Goal: Task Accomplishment & Management: Manage account settings

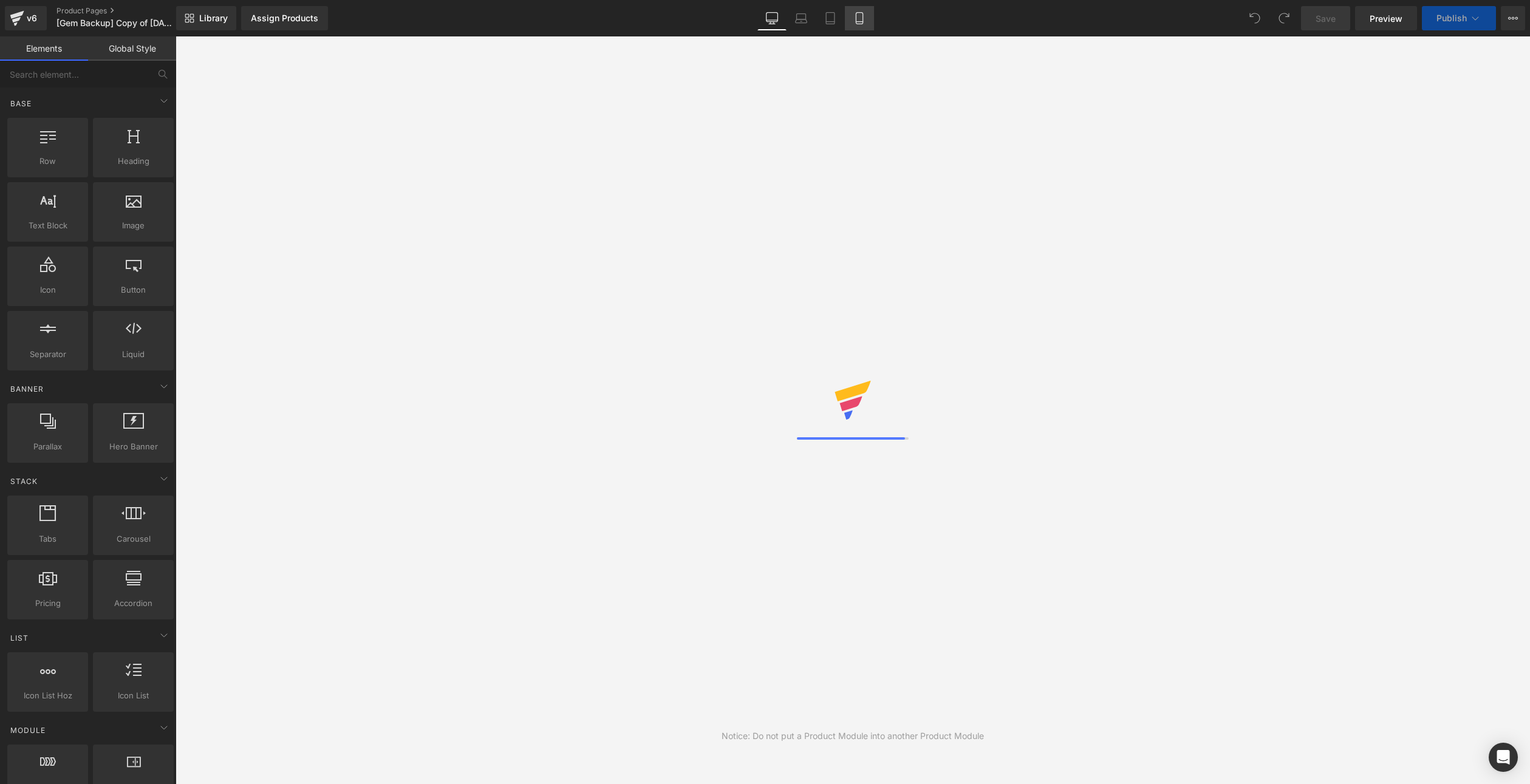
click at [867, 13] on link "Mobile" at bounding box center [859, 17] width 29 height 24
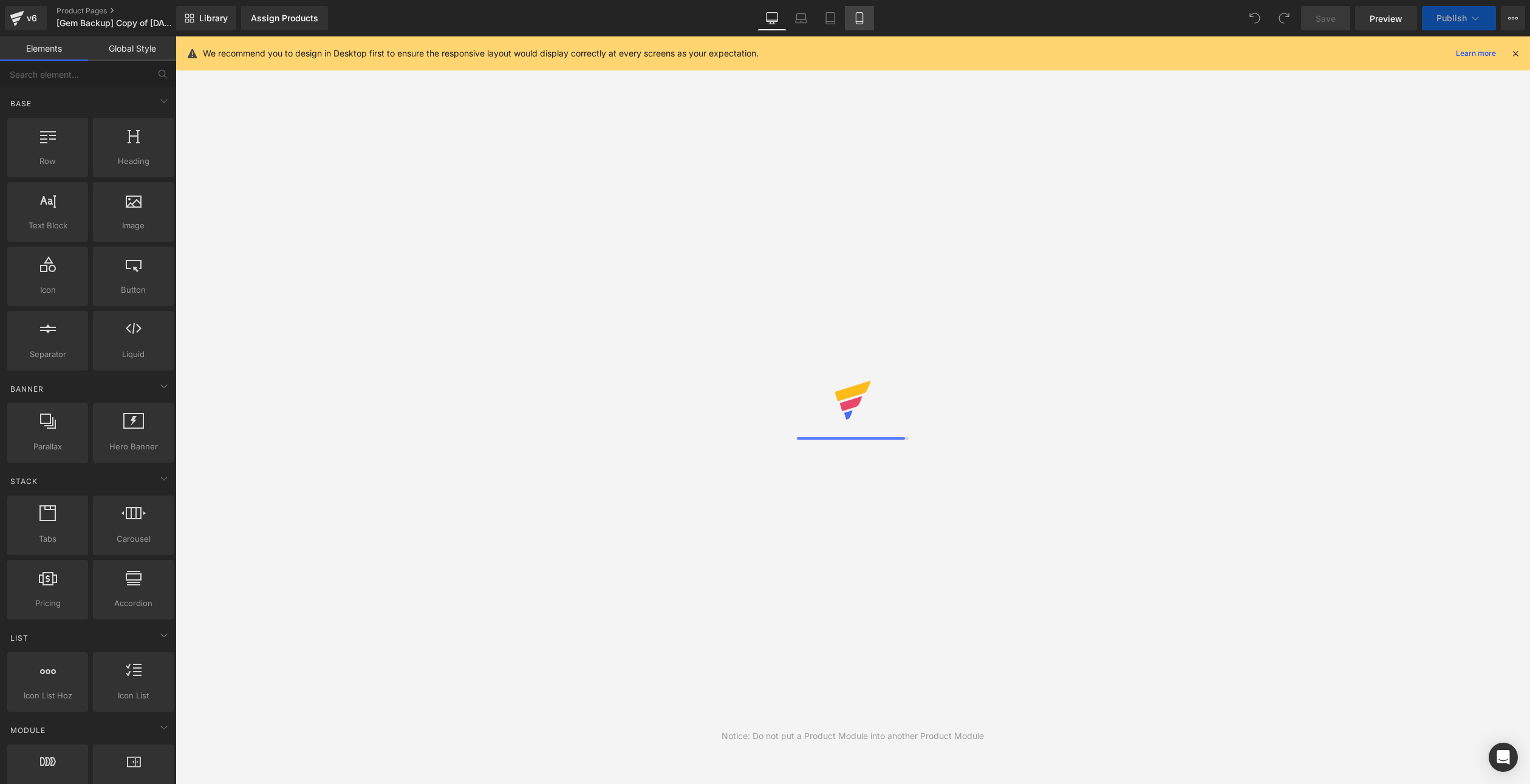
click at [867, 13] on link "Mobile" at bounding box center [859, 17] width 29 height 24
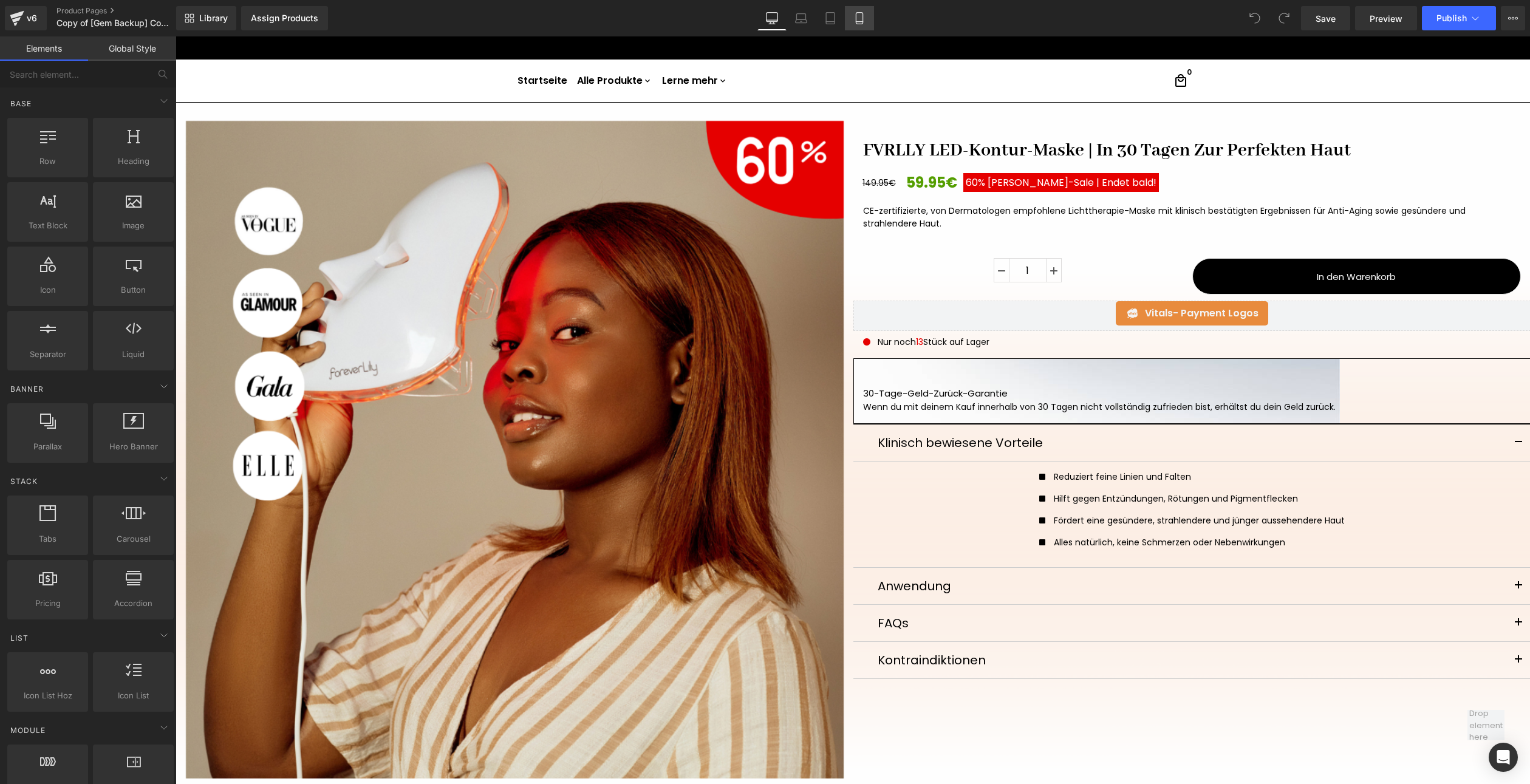
click at [859, 22] on icon at bounding box center [859, 22] width 7 height 0
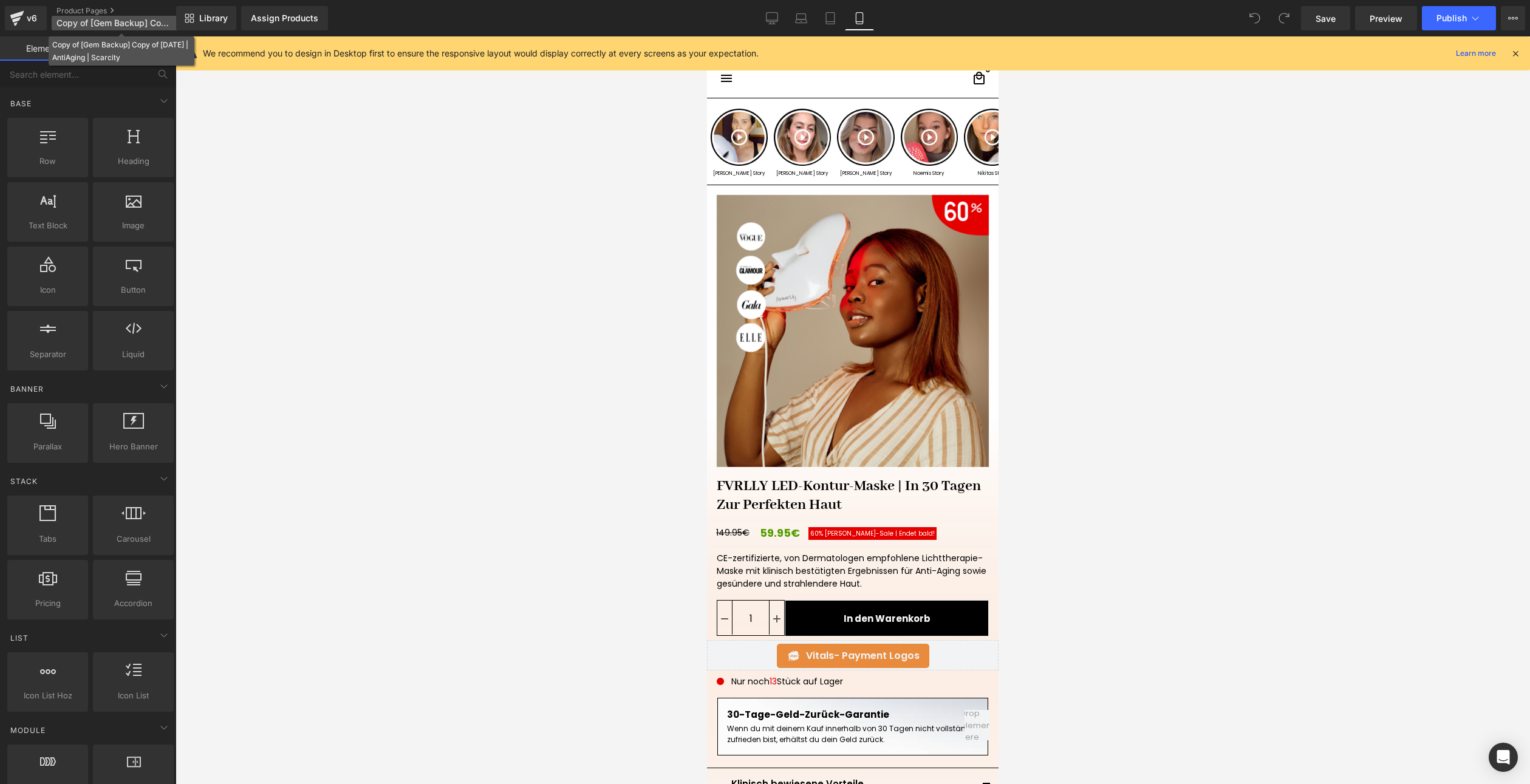
click at [108, 24] on span "Copy of [Gem Backup] Copy of [DATE] | AntiAging | Scarcity" at bounding box center [114, 23] width 117 height 10
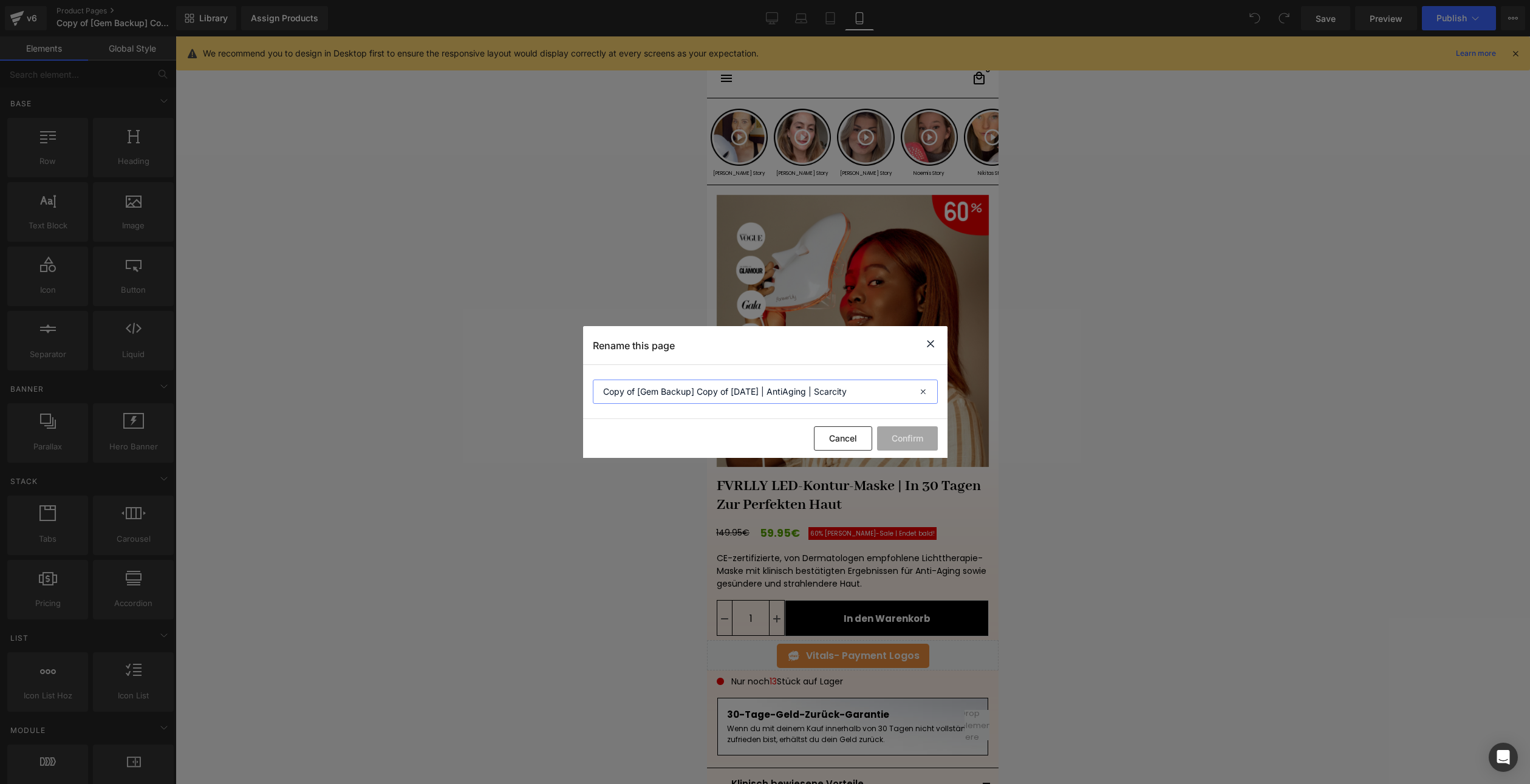
drag, startPoint x: 734, startPoint y: 385, endPoint x: 579, endPoint y: 413, distance: 157.5
click at [579, 413] on div "Rename this page Copy of [Gem Backup] Copy of [DATE] | AntiAging | Scarcity Can…" at bounding box center [765, 392] width 1530 height 784
type input "[DATE] | AntiAging | Scarcity"
click at [898, 442] on button "Confirm" at bounding box center [907, 438] width 61 height 24
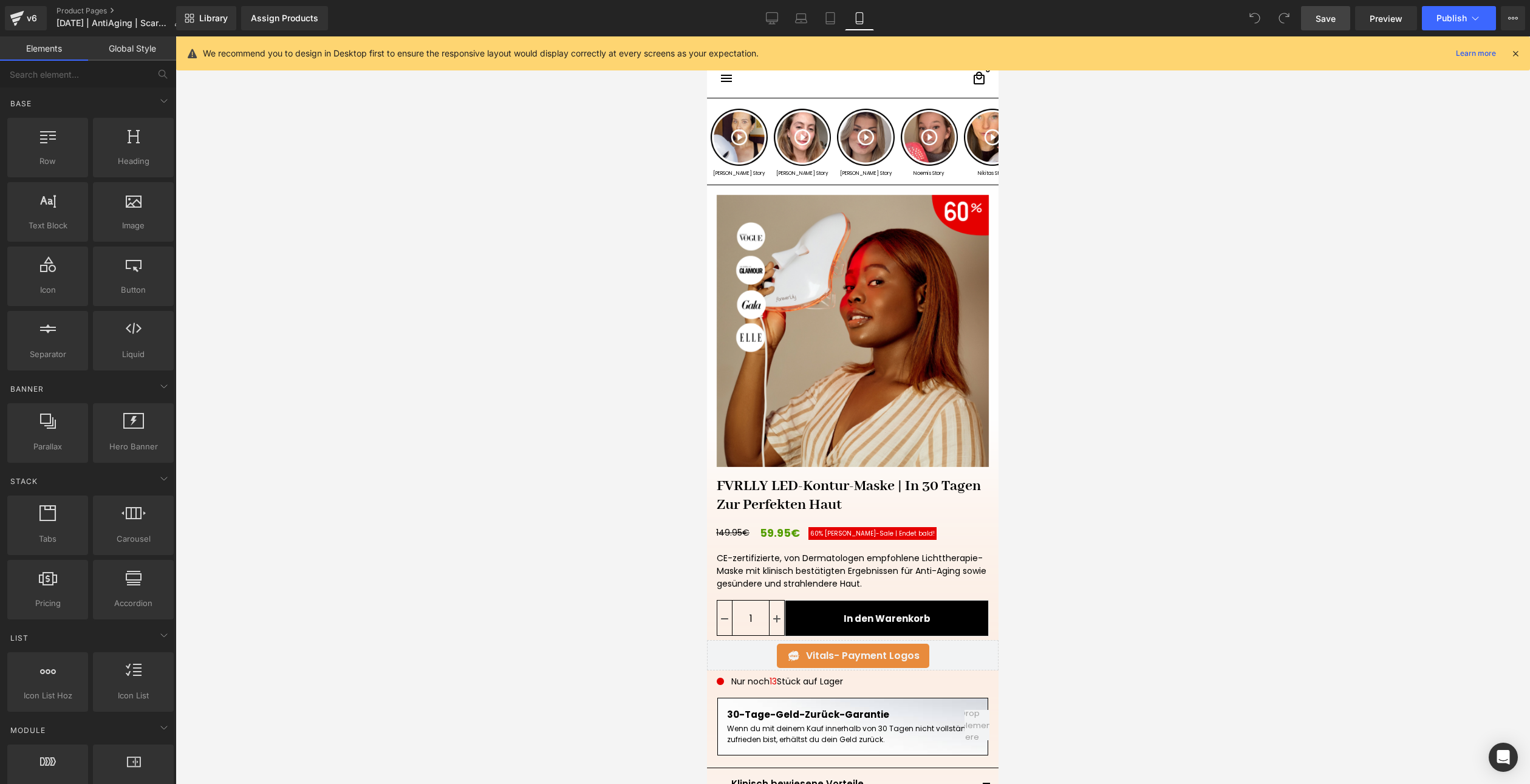
click at [1310, 19] on link "Save" at bounding box center [1325, 17] width 49 height 24
click at [1442, 19] on span "Publish" at bounding box center [1451, 18] width 31 height 10
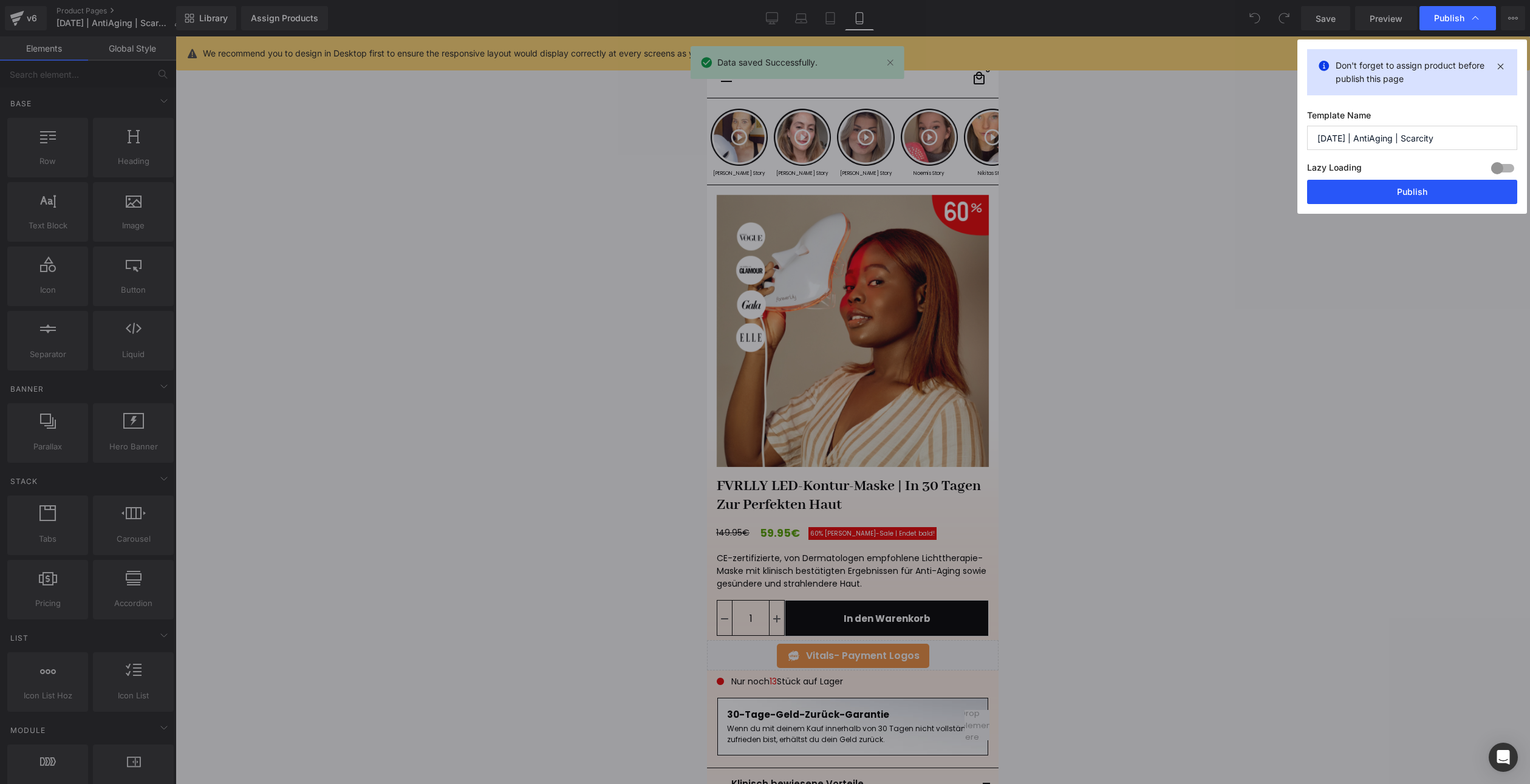
click at [1349, 200] on button "Publish" at bounding box center [1412, 191] width 211 height 24
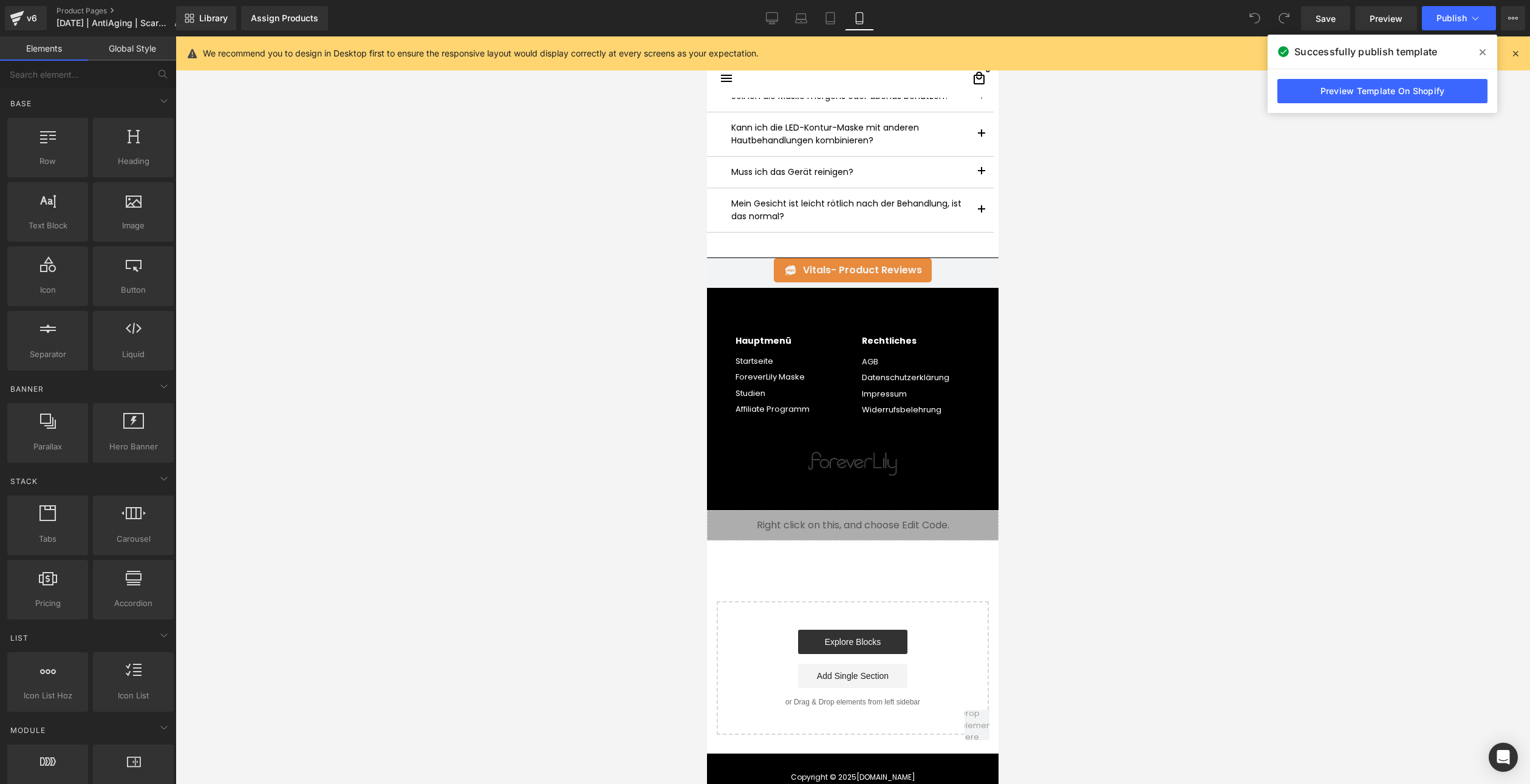
scroll to position [4313, 0]
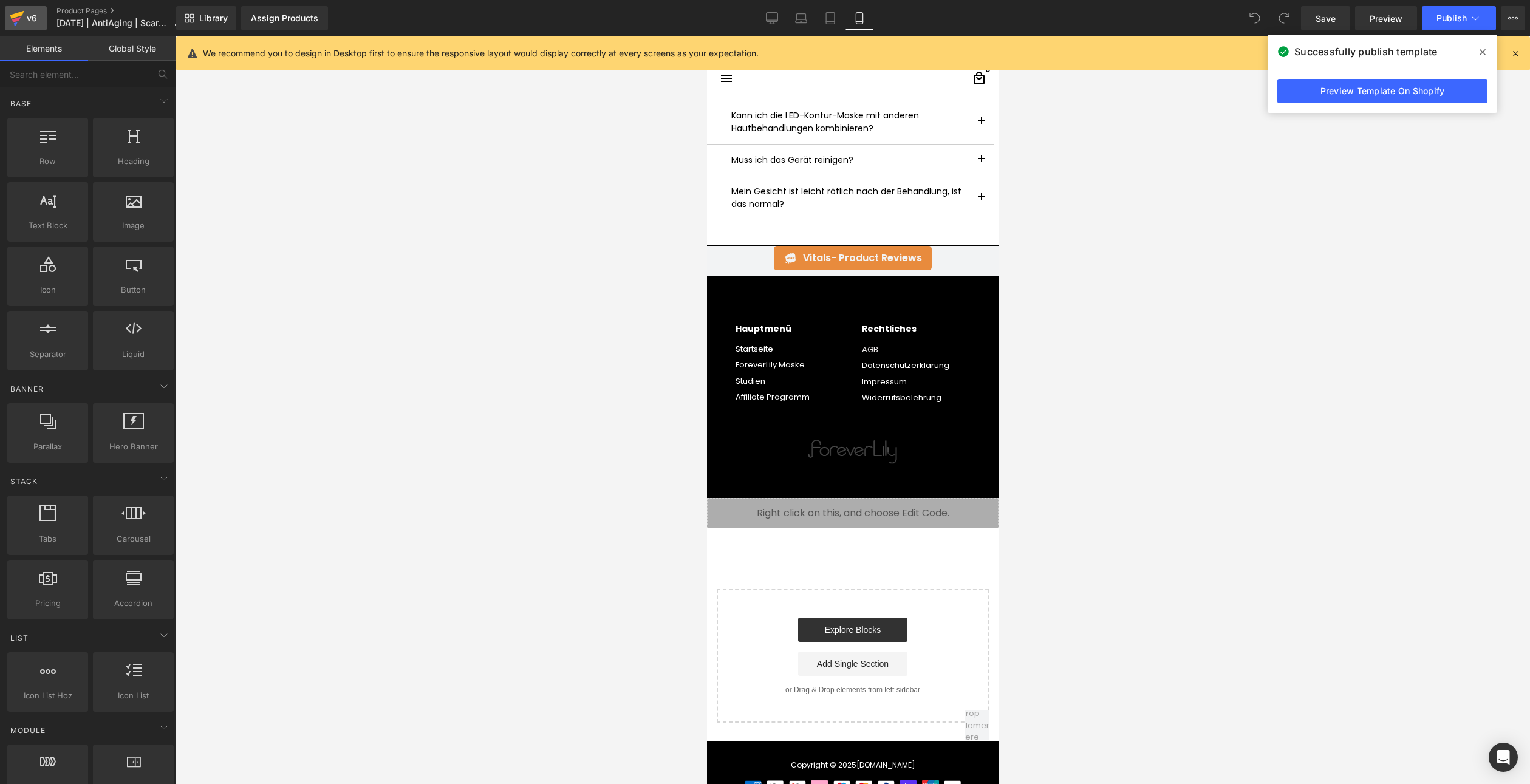
click at [13, 17] on icon at bounding box center [17, 15] width 14 height 8
